Goal: Contribute content: Add original content to the website for others to see

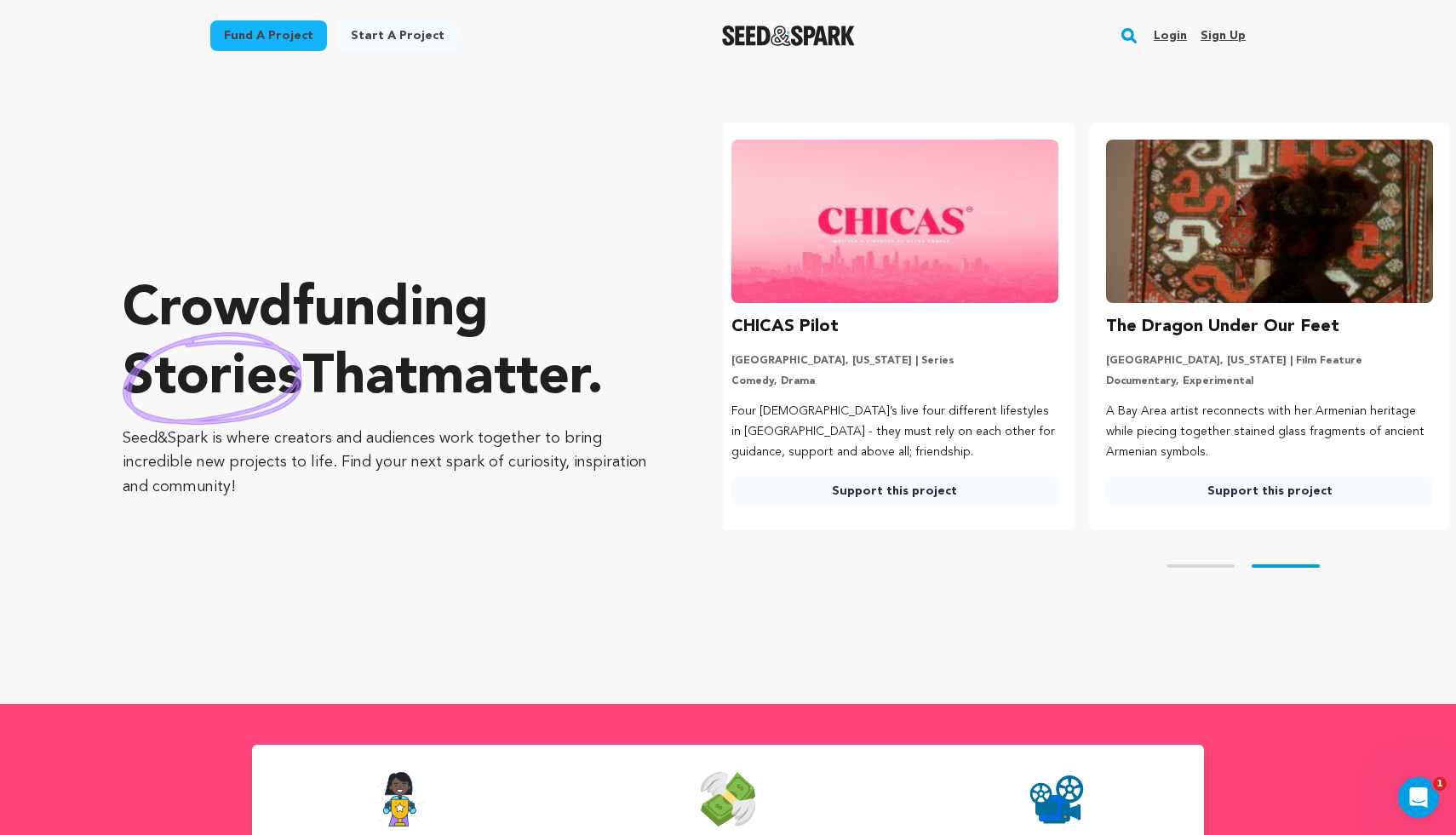
scroll to position [0, 389]
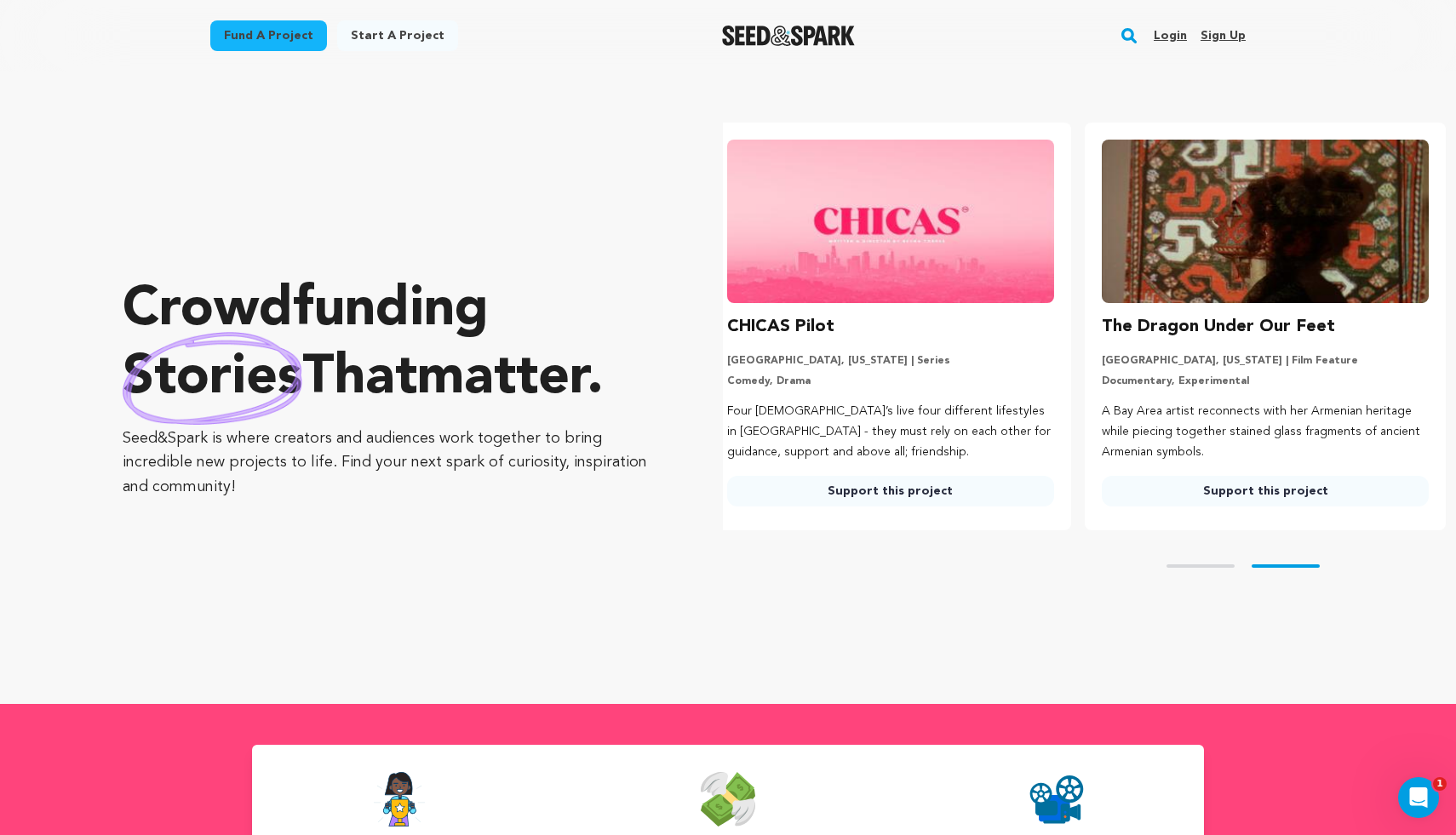
click at [1180, 37] on link "Login" at bounding box center [1170, 35] width 33 height 28
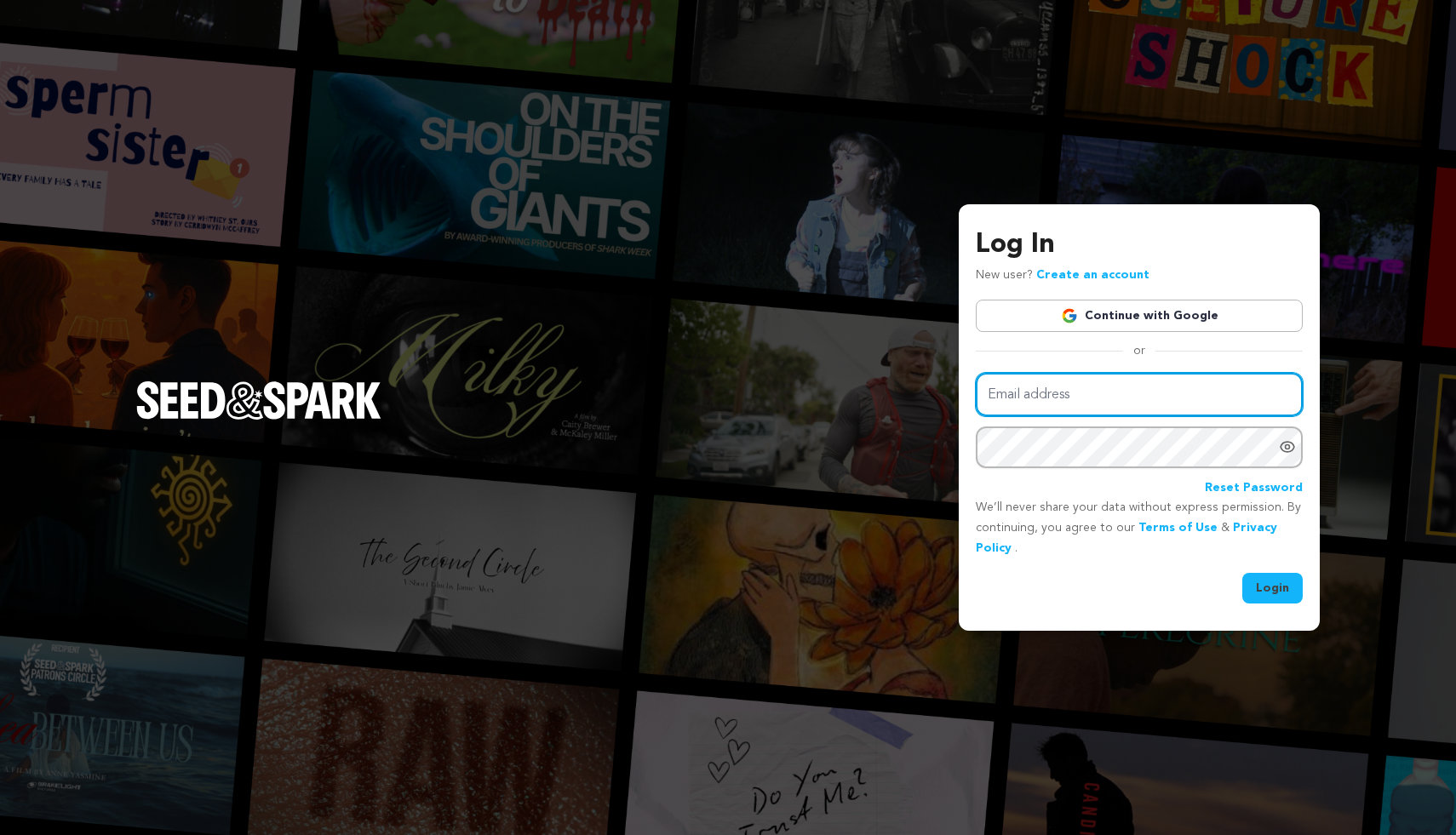
click at [1114, 399] on input "Email address" at bounding box center [1139, 395] width 327 height 44
type input "jordan@sideswipemedia.com"
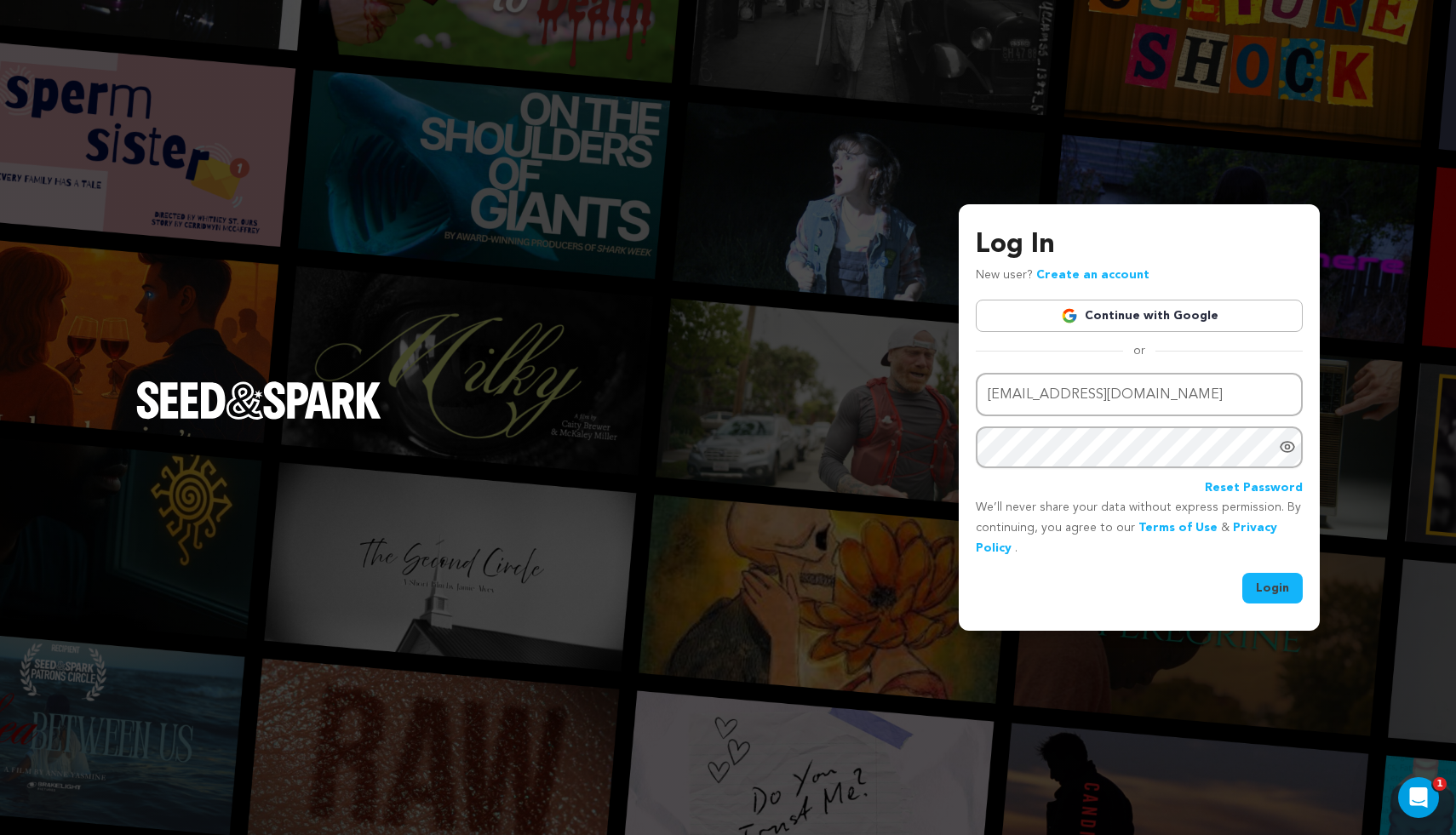
click at [1282, 578] on button "Login" at bounding box center [1272, 588] width 60 height 30
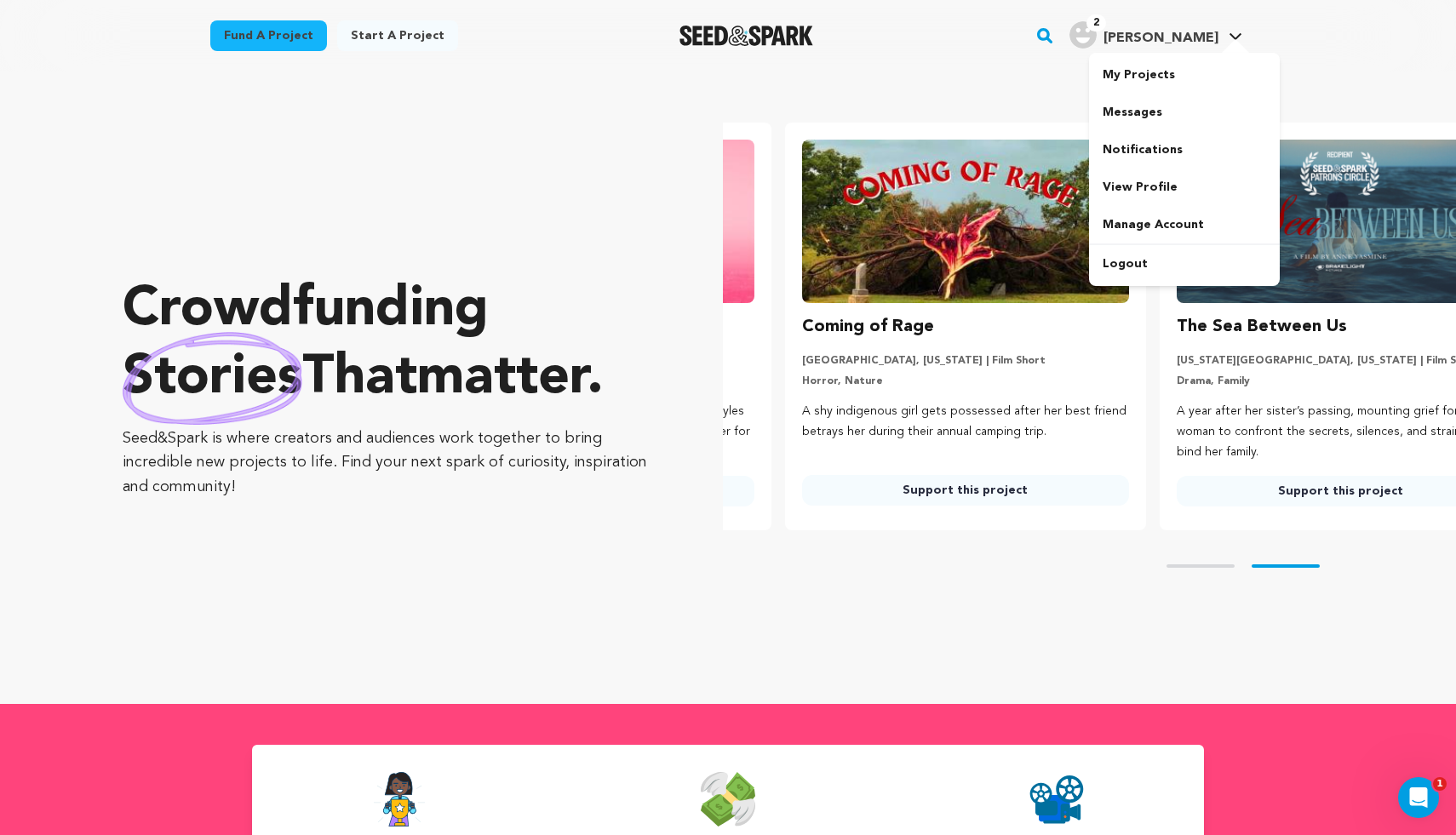
scroll to position [0, 389]
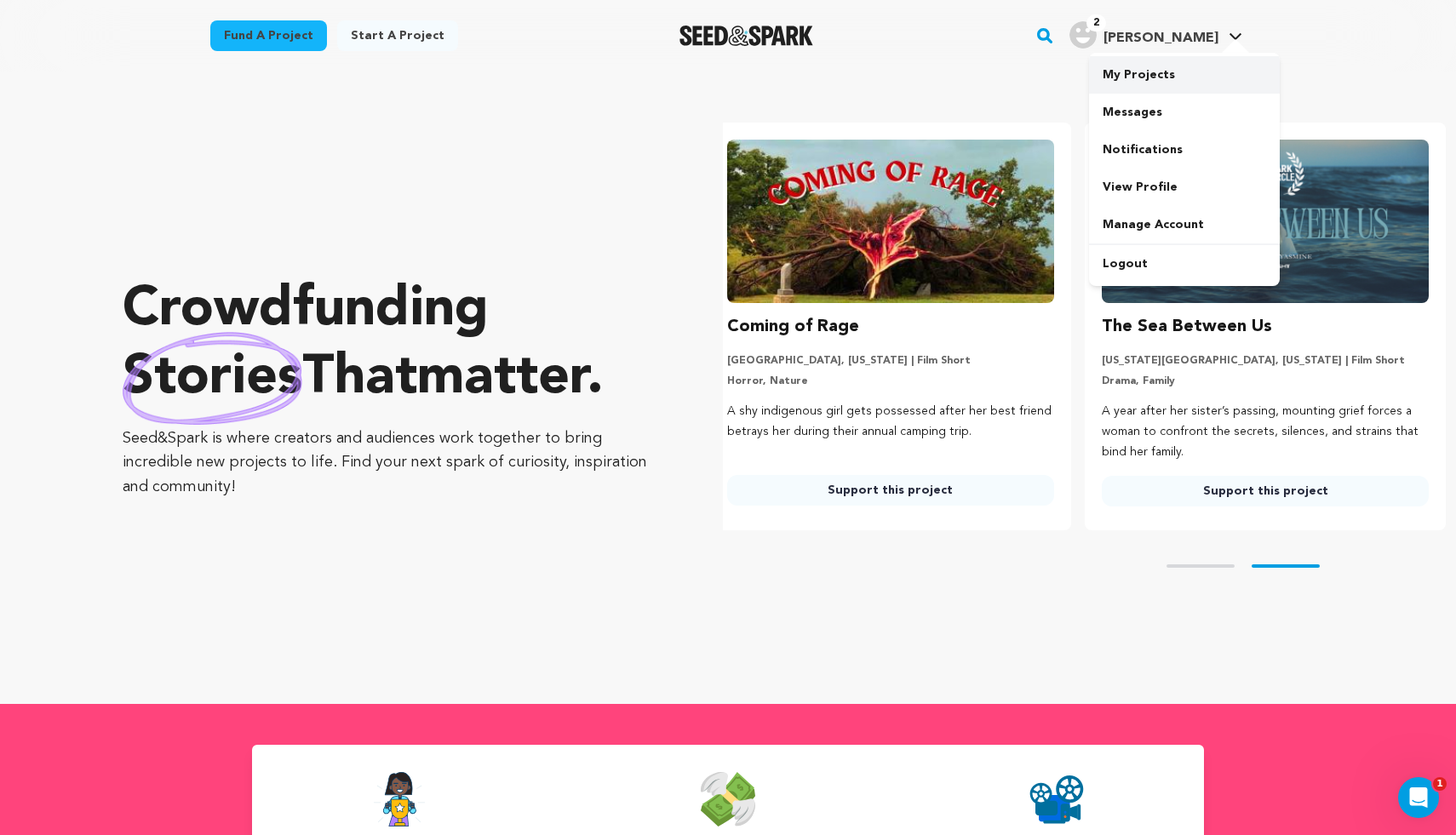
click at [1149, 83] on link "My Projects" at bounding box center [1185, 74] width 190 height 37
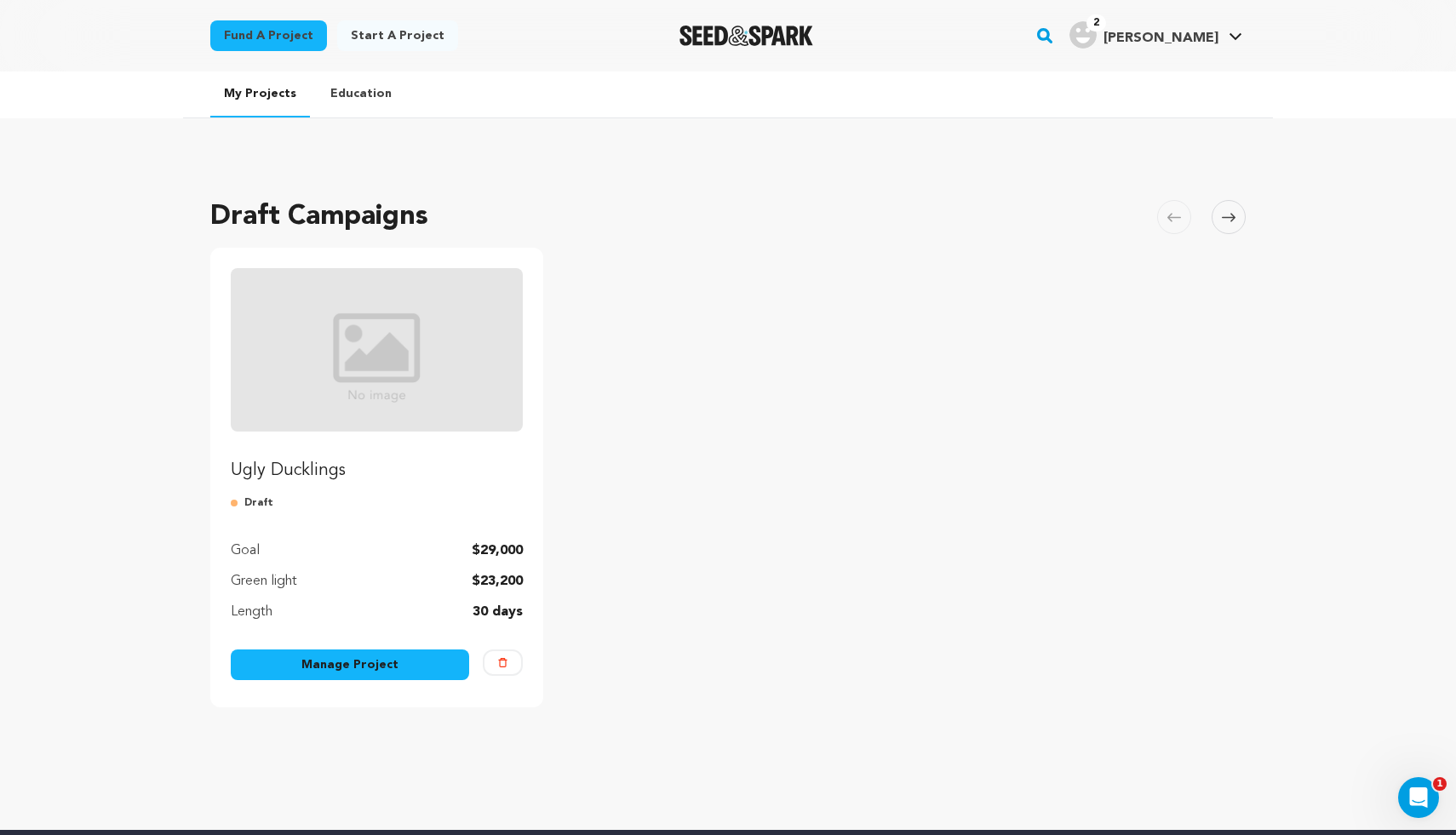
click at [342, 669] on link "Manage Project" at bounding box center [349, 665] width 238 height 30
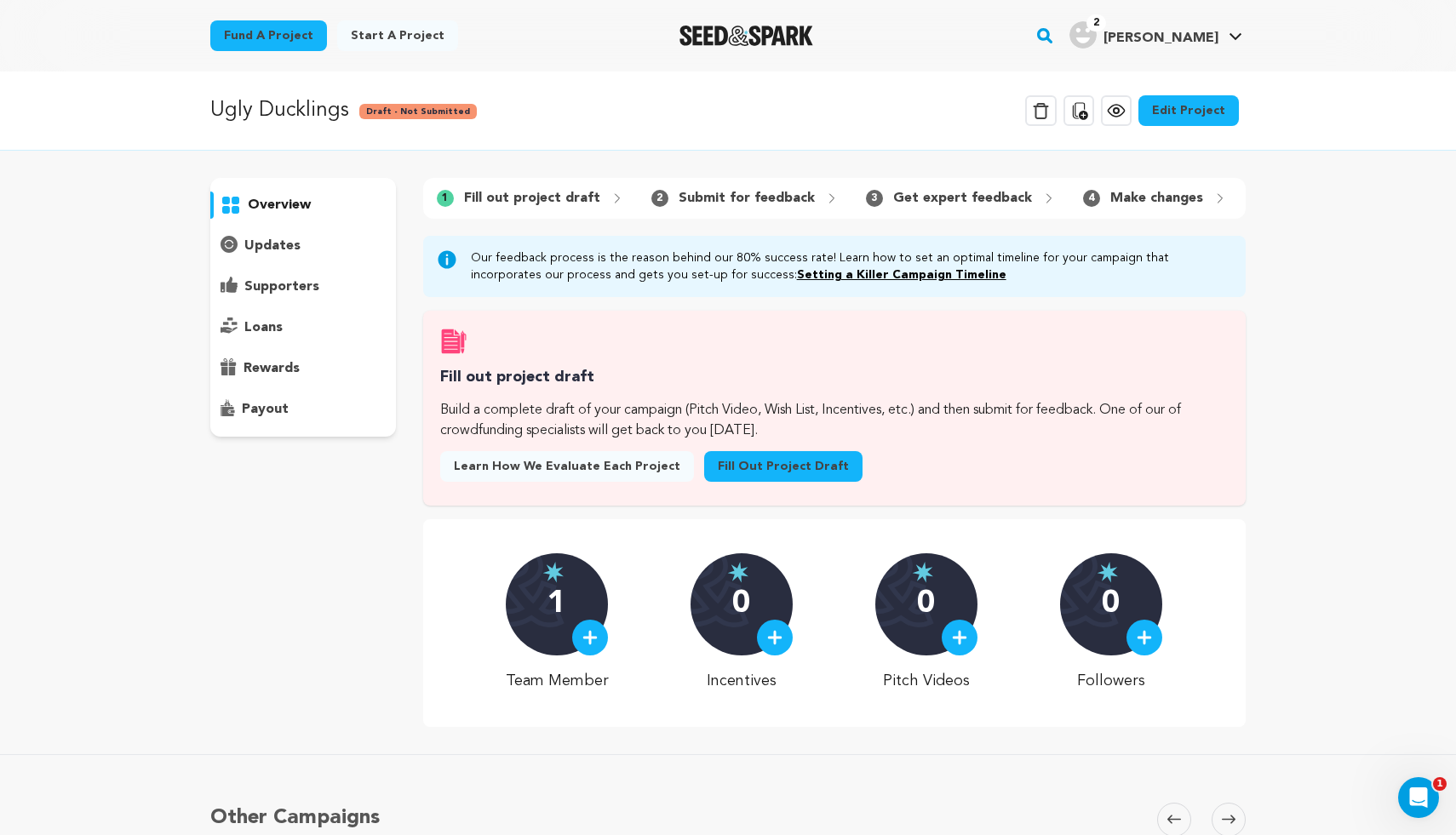
click at [505, 202] on p "Fill out project draft" at bounding box center [531, 198] width 136 height 20
click at [1214, 109] on link "Edit Project" at bounding box center [1189, 110] width 101 height 30
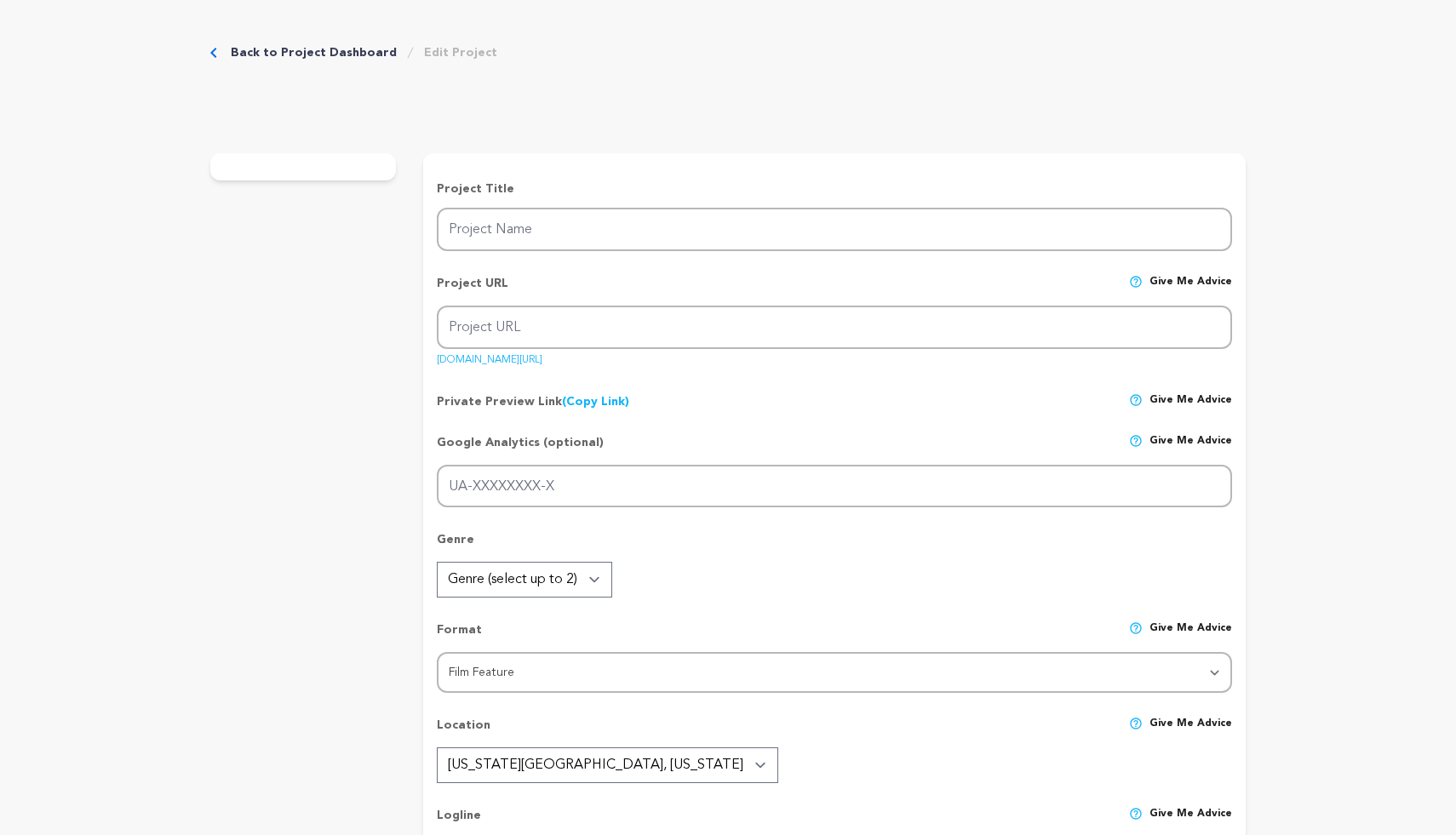
type input "Ugly Ducklings"
type input "ugly-ducklings"
type input "Even When They Grow Up, Ugly Ducklings Still Have Broken Wings"
type textarea "In need of a raise, [PERSON_NAME] reluctantly accepts a party invitation to her…"
type textarea "Our film’s lead characters are women, from different backgrounds and social cla…"
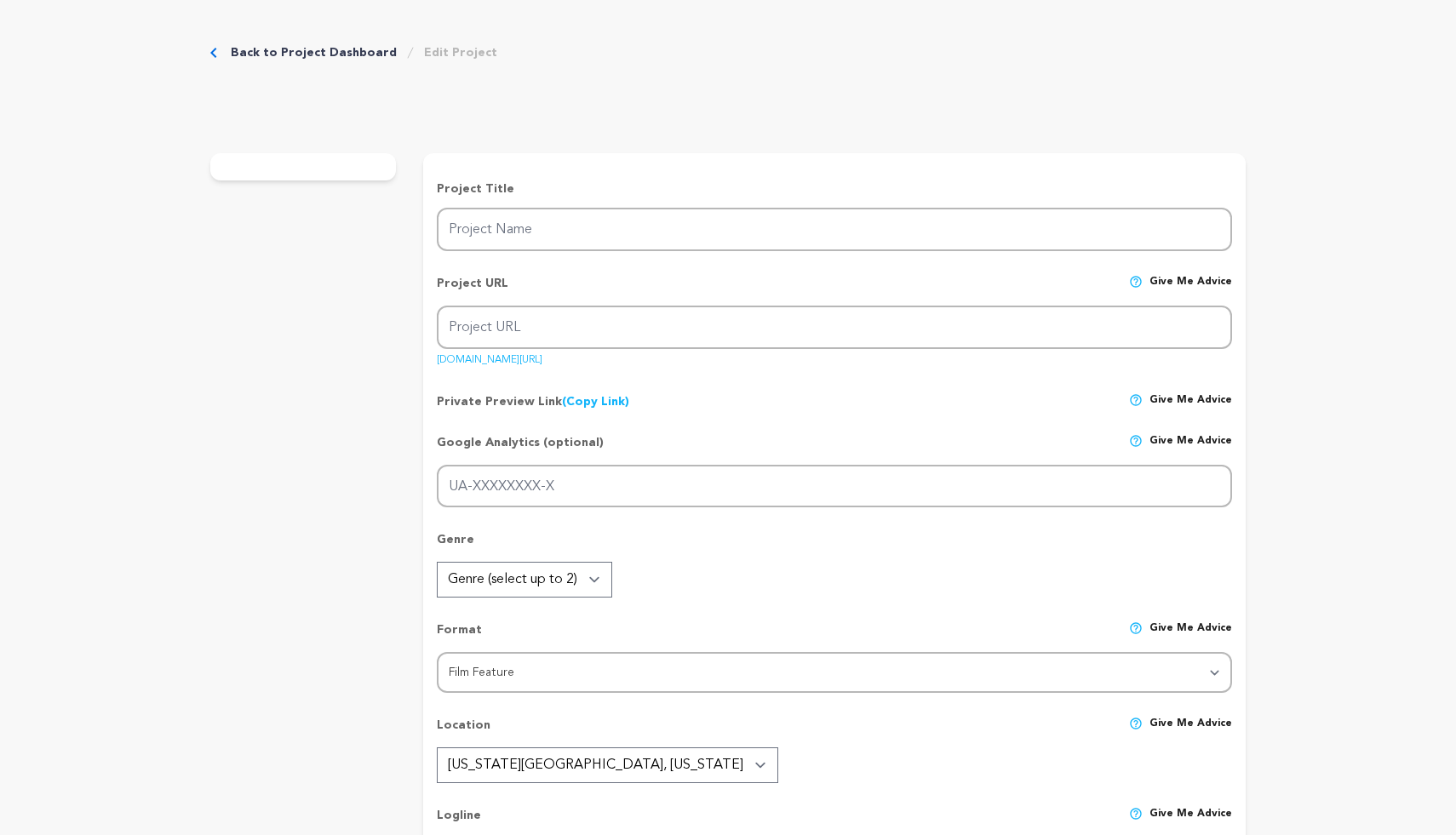
radio input "true"
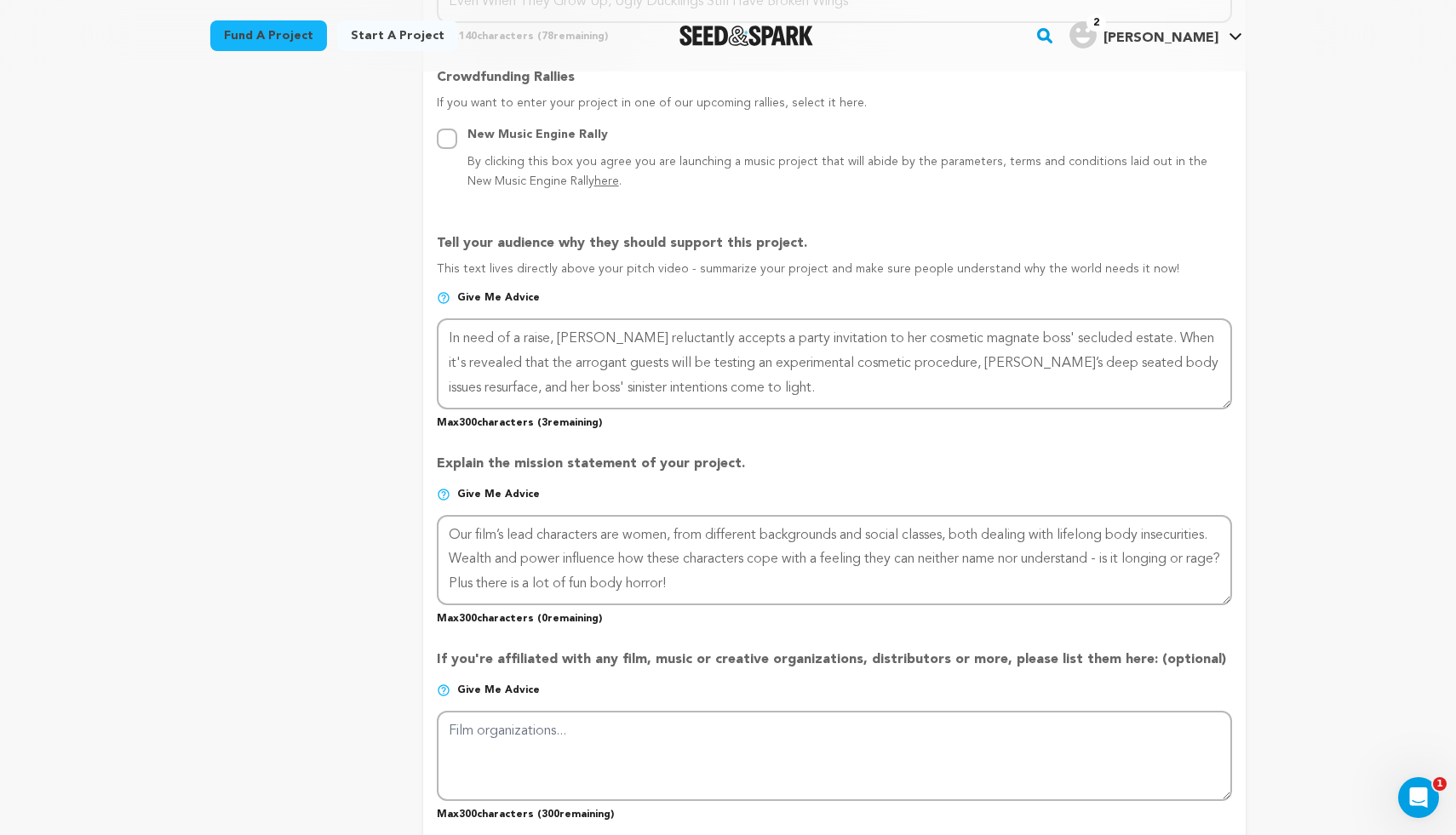
scroll to position [945, 0]
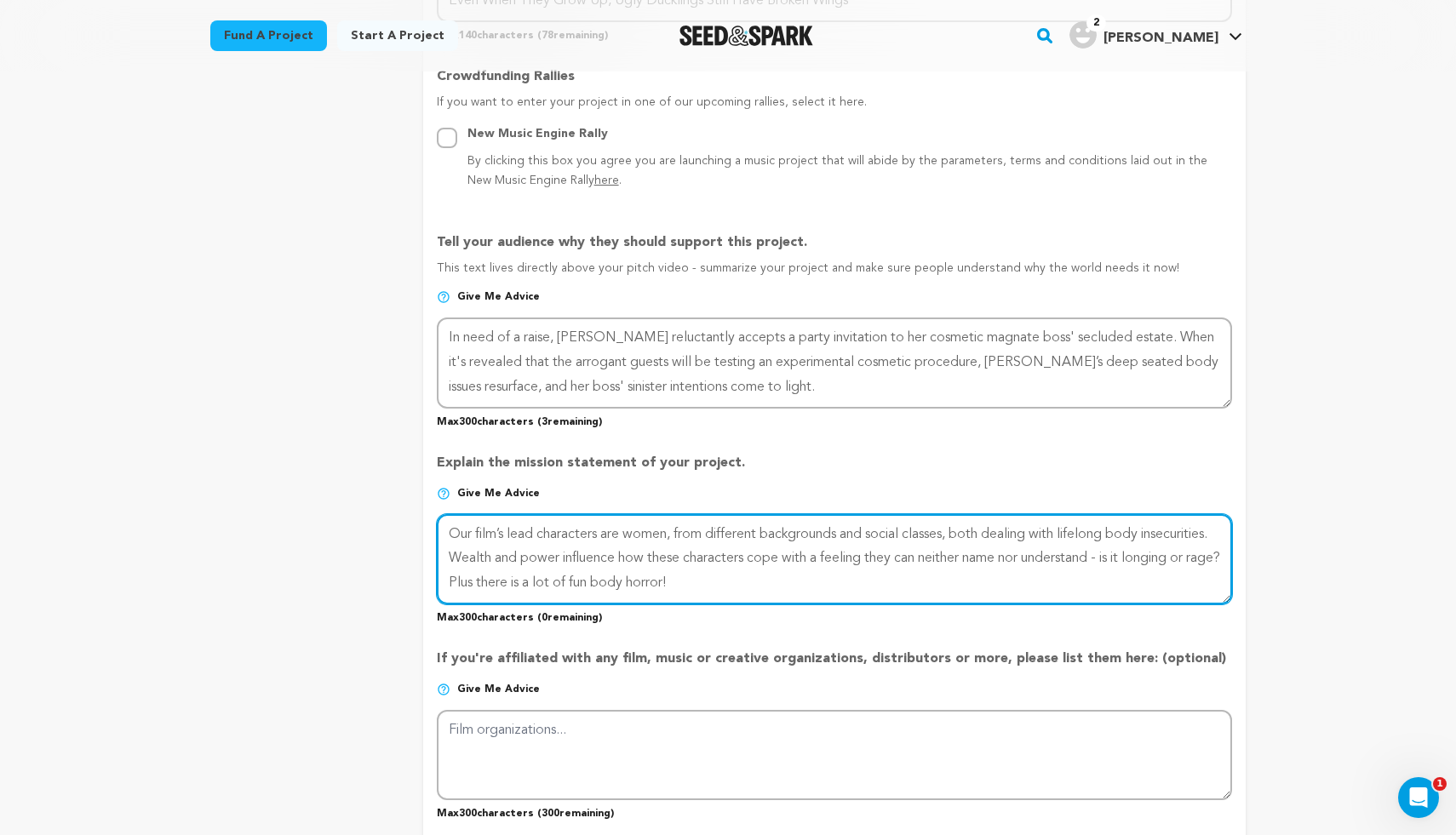
drag, startPoint x: 815, startPoint y: 585, endPoint x: 445, endPoint y: 527, distance: 374.5
click at [445, 527] on textarea at bounding box center [834, 559] width 795 height 90
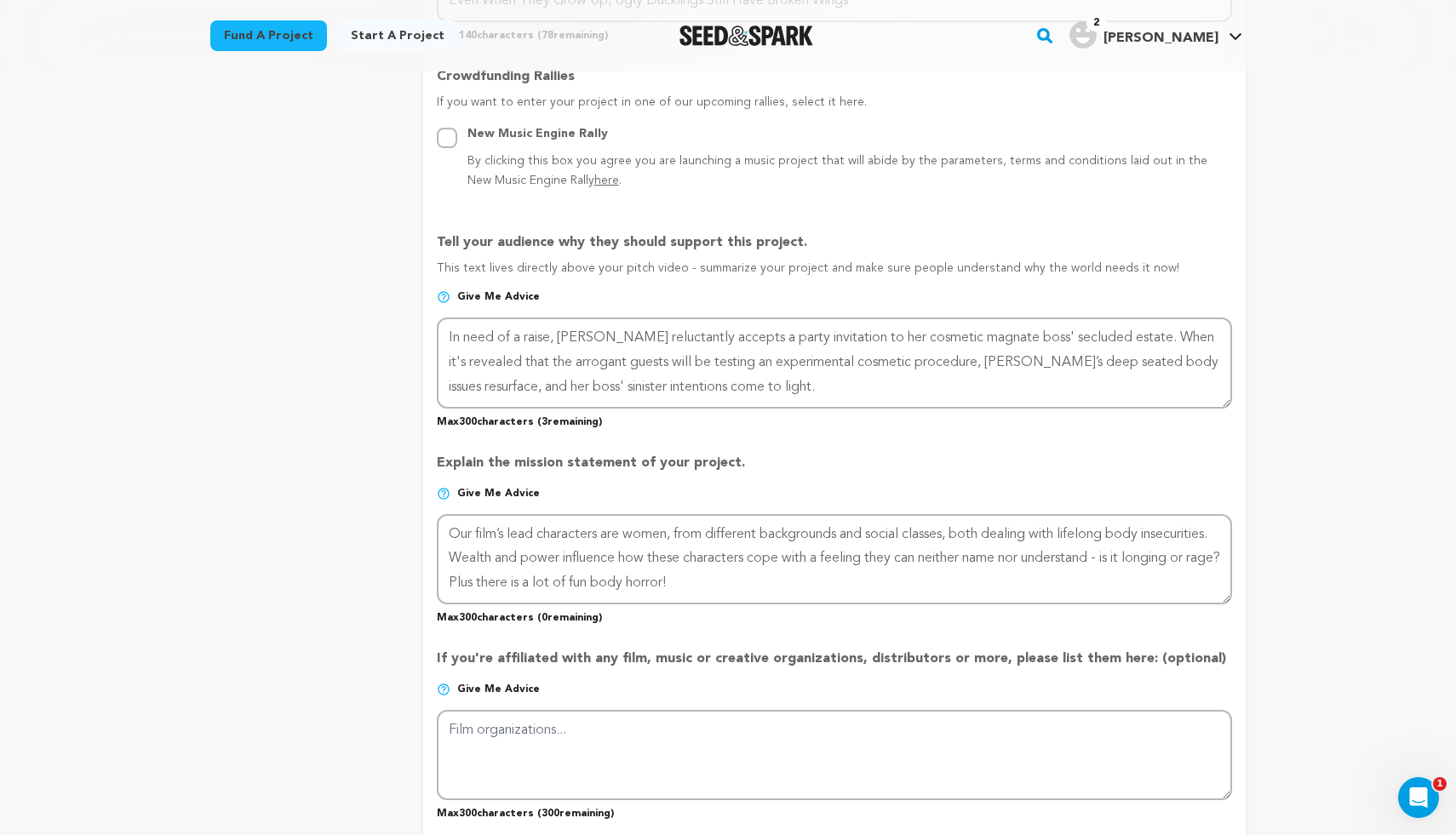
click at [357, 537] on div "project story team social media video & images campaign incentives wishlist" at bounding box center [303, 264] width 186 height 1970
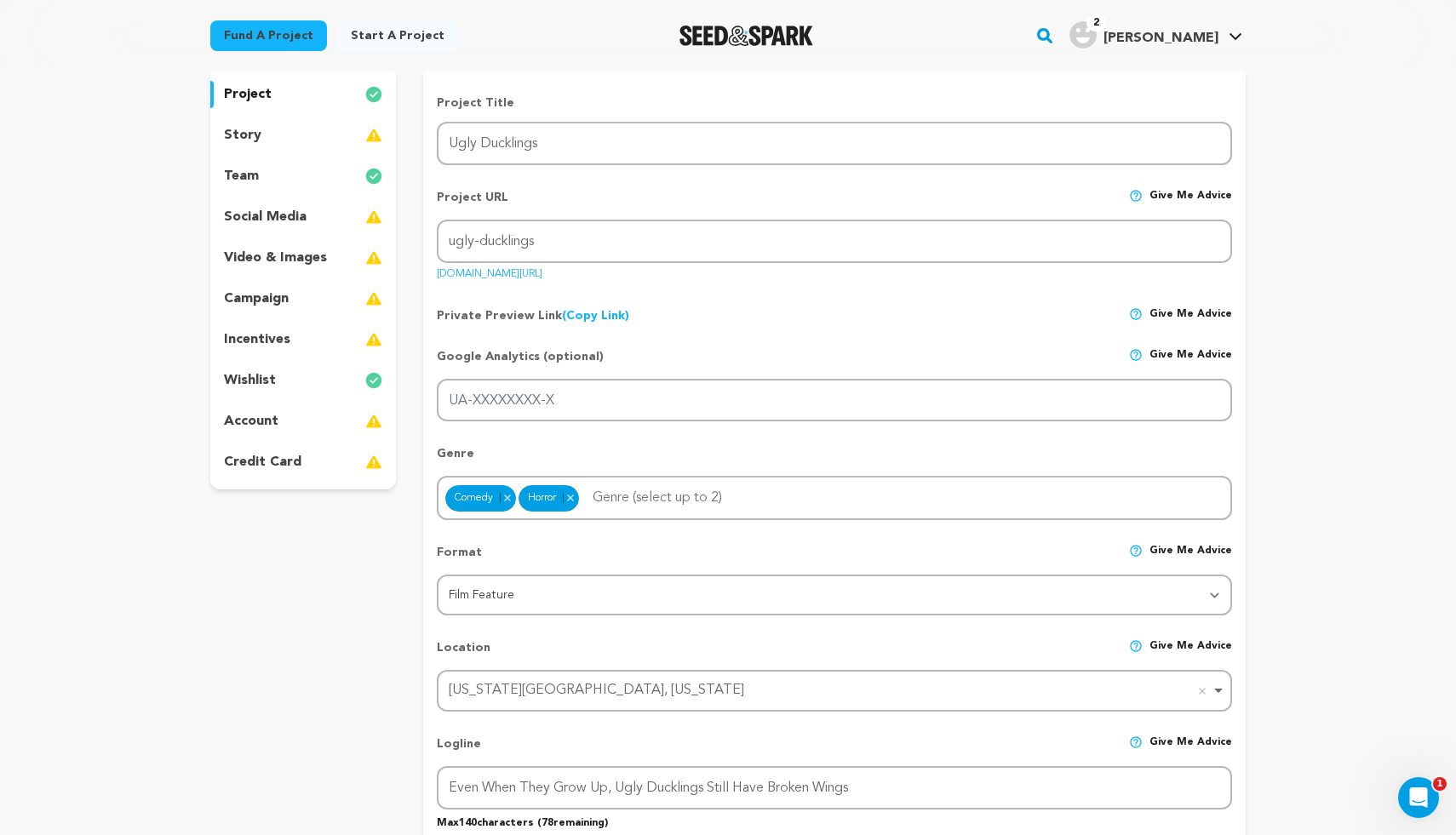
scroll to position [0, 0]
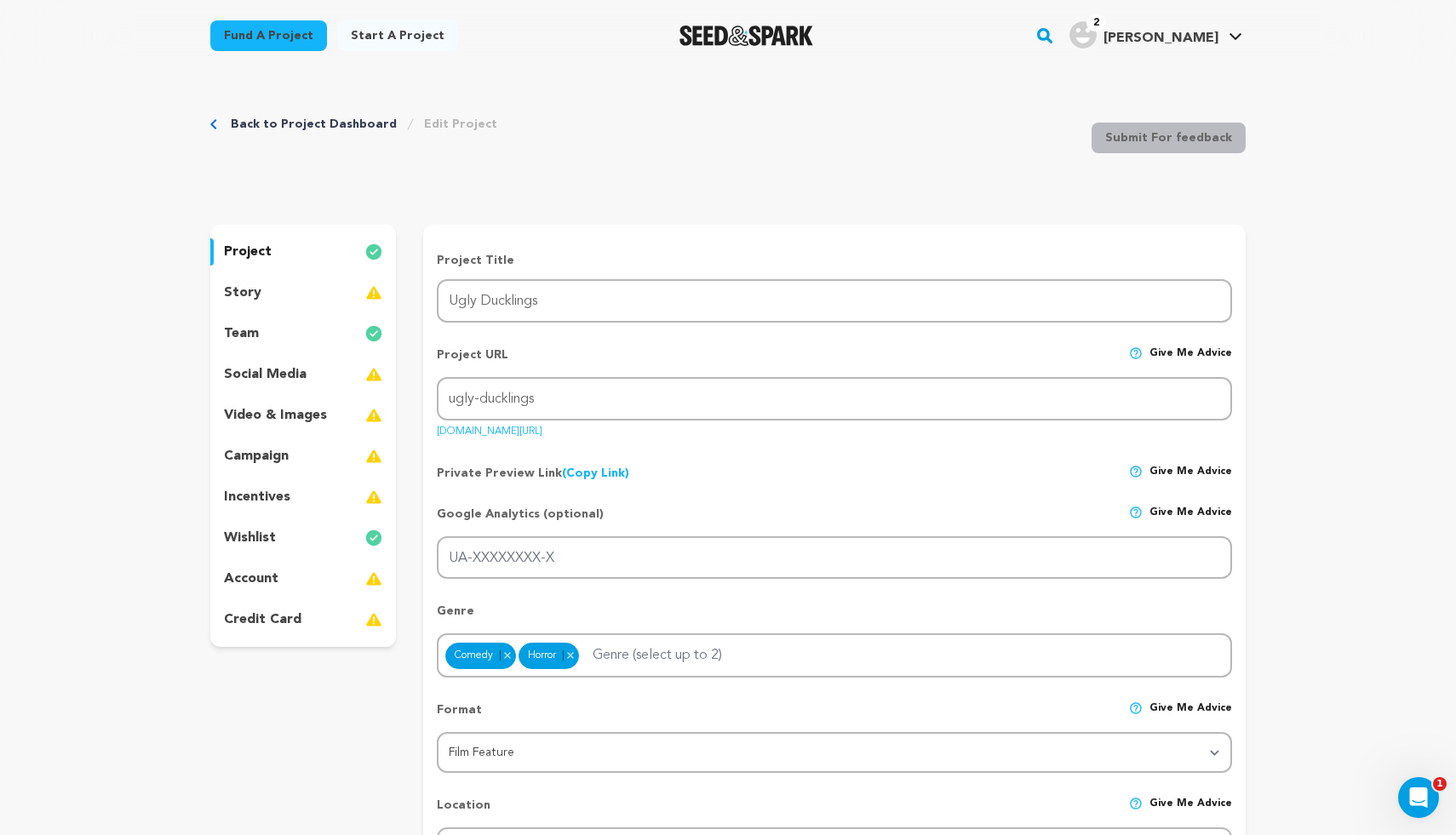
click at [236, 538] on p "wishlist" at bounding box center [249, 537] width 52 height 20
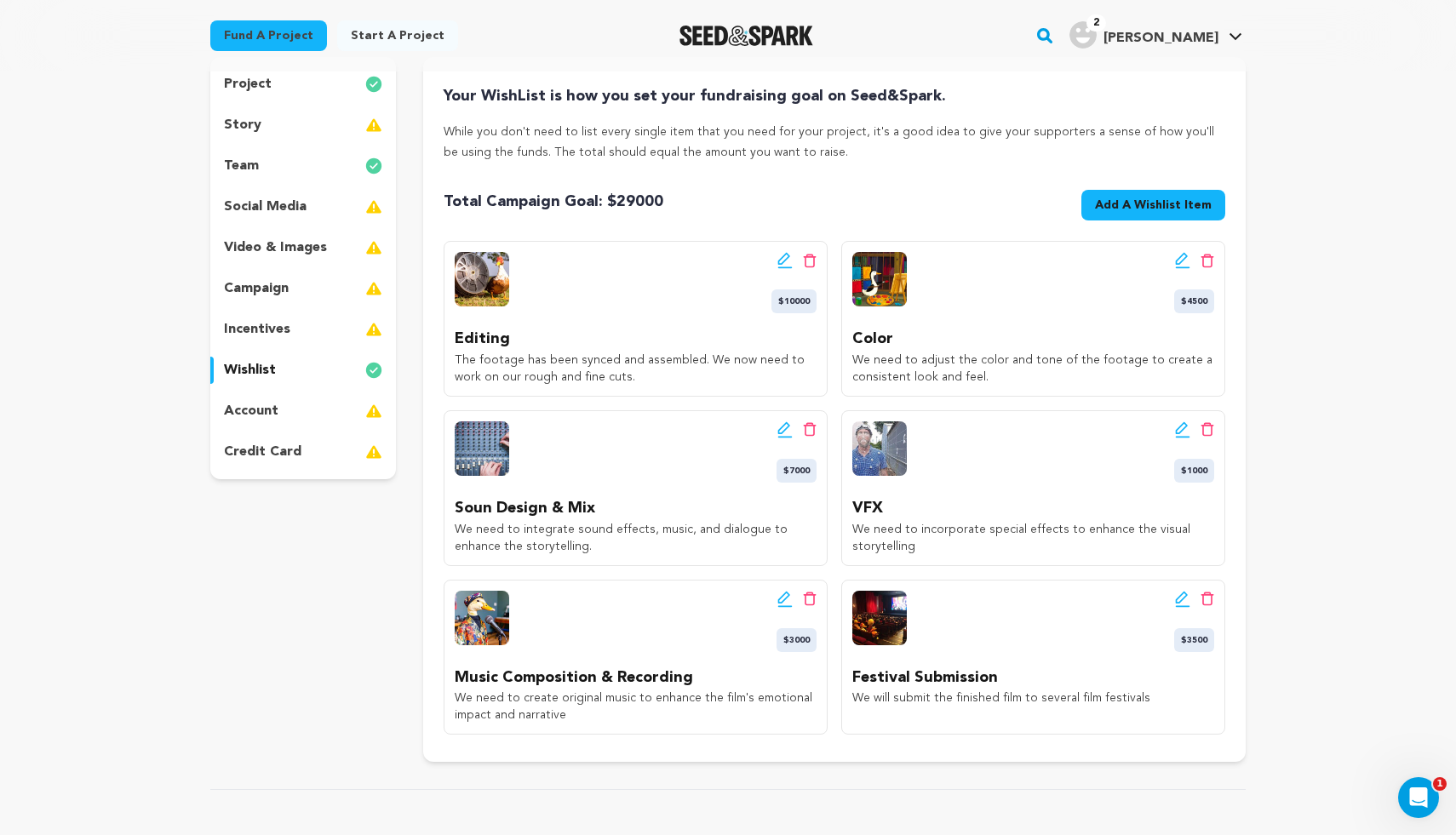
scroll to position [132, 0]
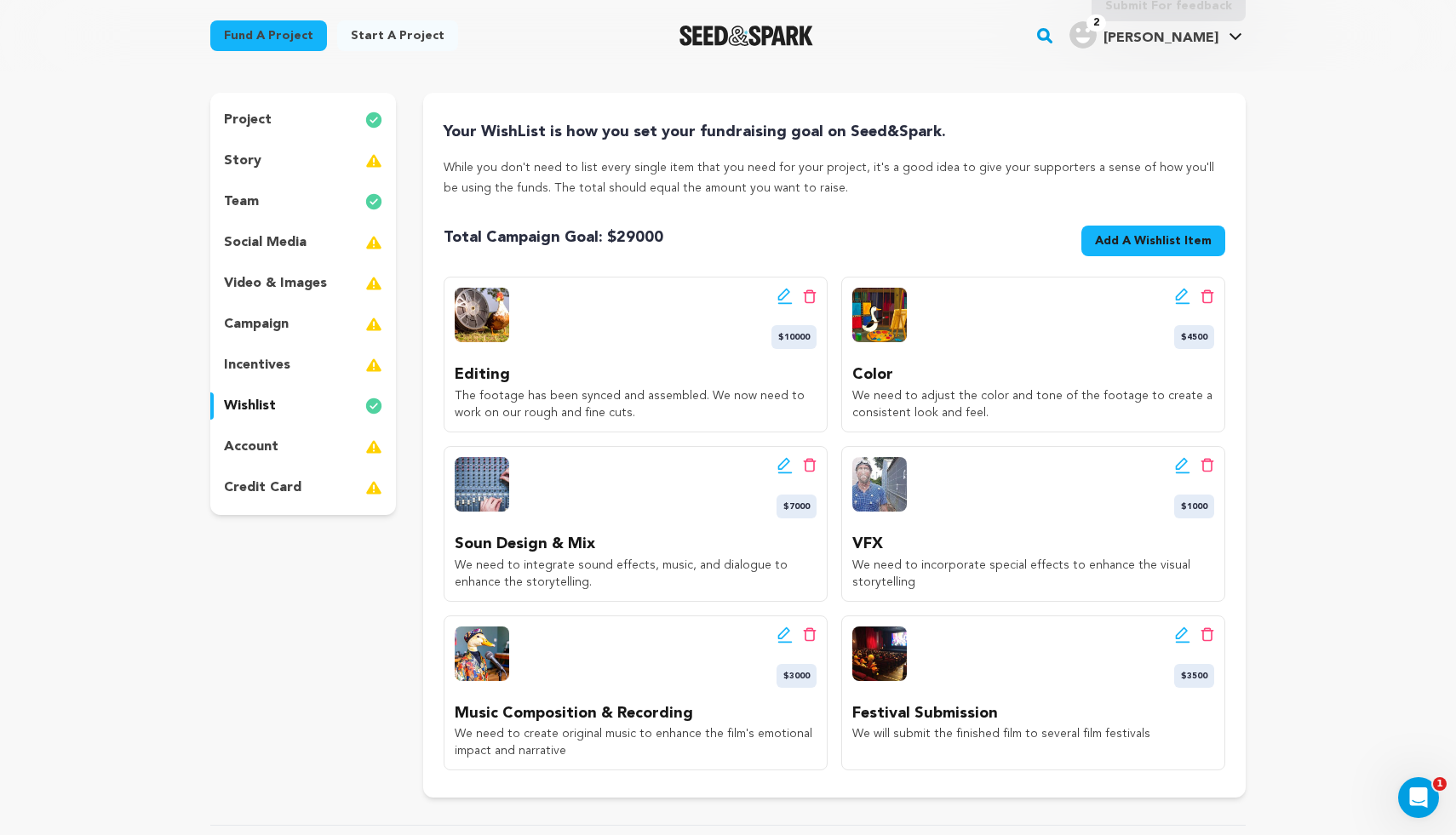
click at [267, 360] on p "incentives" at bounding box center [257, 365] width 67 height 20
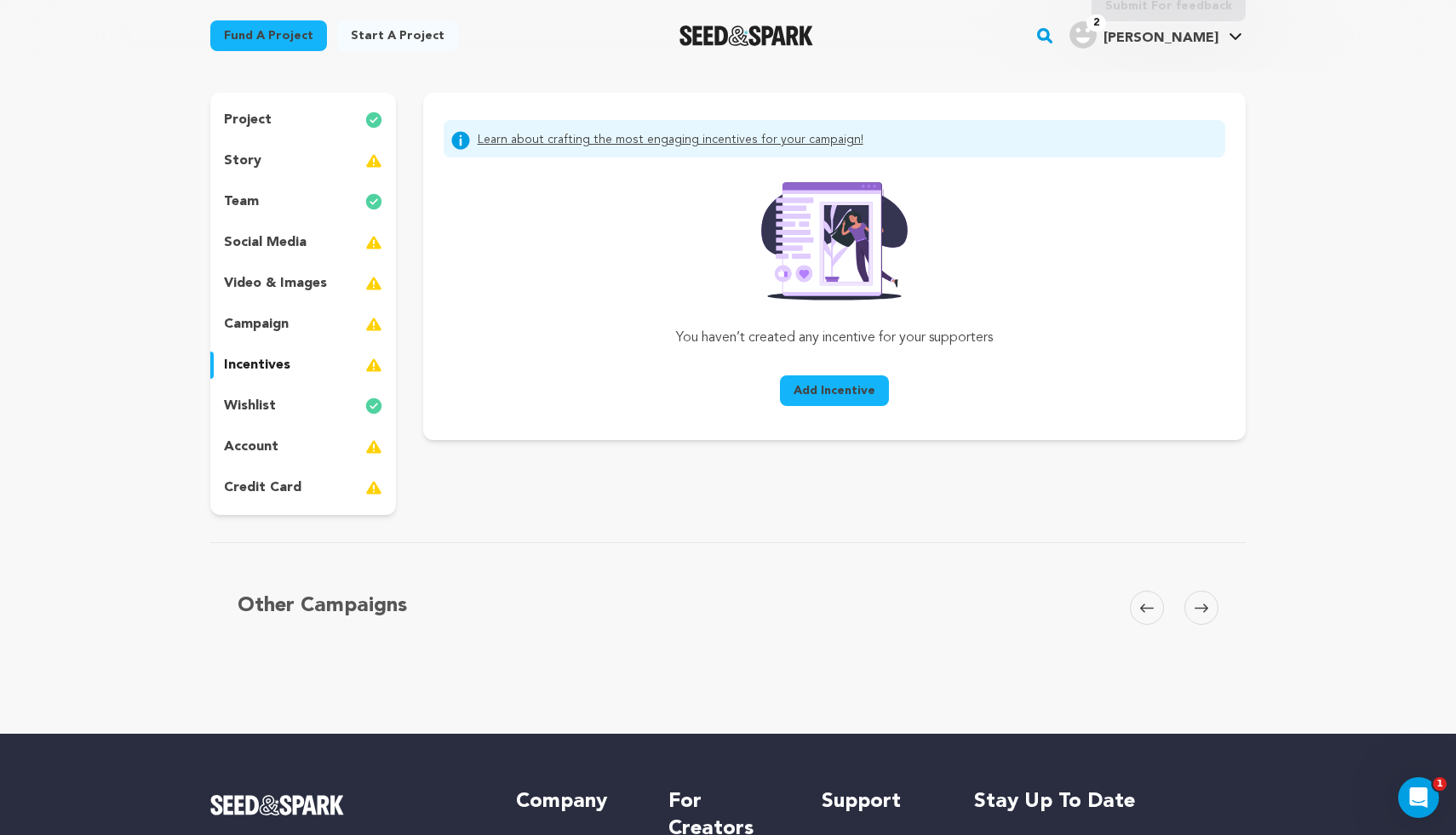
click at [274, 326] on p "campaign" at bounding box center [256, 324] width 65 height 20
